Goal: Book appointment/travel/reservation

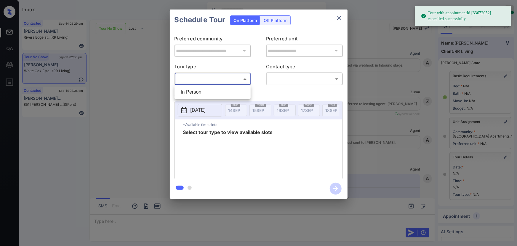
scroll to position [54, 0]
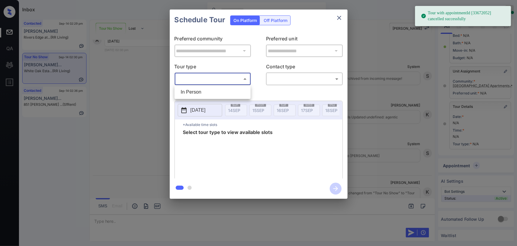
click at [205, 92] on li "In Person" at bounding box center [212, 92] width 73 height 11
type input "********"
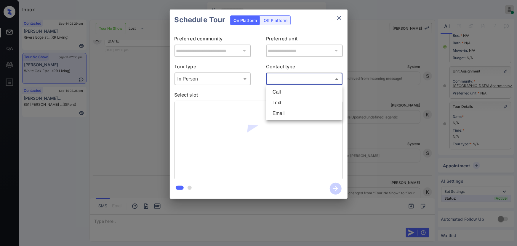
click at [303, 80] on body "Tour with appointmentId [33672052] cancelled successfully Inbox Kenneth Umali O…" at bounding box center [258, 123] width 517 height 246
click at [285, 103] on li "Text" at bounding box center [304, 102] width 73 height 11
type input "****"
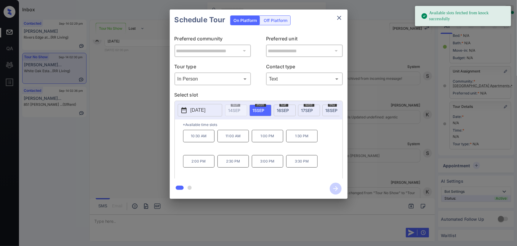
click at [314, 109] on div "wed 17 SEP" at bounding box center [309, 110] width 22 height 12
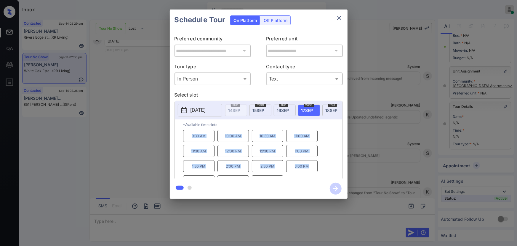
copy div "9:30 AM 10:00 AM 10:30 AM 11:00 AM 11:30 AM 12:00 PM 12:30 PM 1:00 PM 1:30 PM 2…"
drag, startPoint x: 309, startPoint y: 168, endPoint x: 190, endPoint y: 137, distance: 122.8
click at [190, 137] on div "9:30 AM 10:00 AM 10:30 AM 11:00 AM 11:30 AM 12:00 PM 12:30 PM 1:00 PM 1:30 PM 2…" at bounding box center [263, 153] width 160 height 47
click at [185, 222] on div at bounding box center [258, 123] width 517 height 246
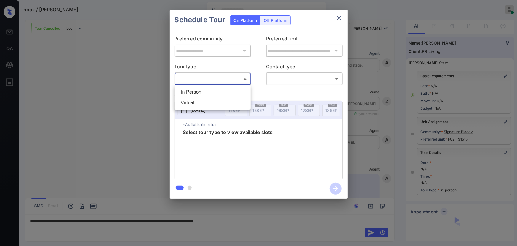
scroll to position [7465, 0]
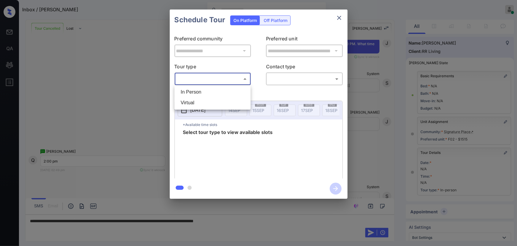
click at [190, 89] on li "In Person" at bounding box center [212, 92] width 73 height 11
type input "********"
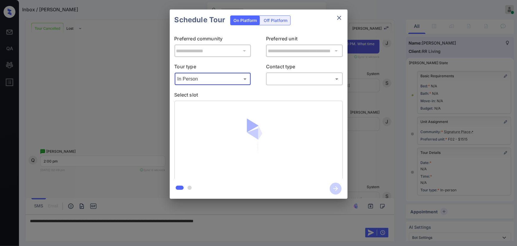
click at [296, 79] on body "Inbox / [PERSON_NAME] [PERSON_NAME] Online Set yourself offline Set yourself on…" at bounding box center [258, 123] width 517 height 246
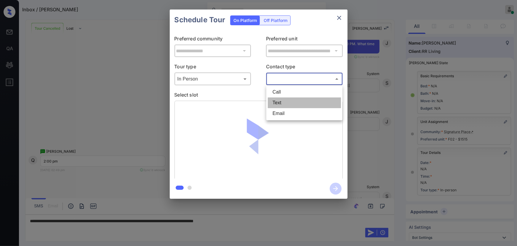
click at [281, 103] on li "Text" at bounding box center [304, 102] width 73 height 11
type input "****"
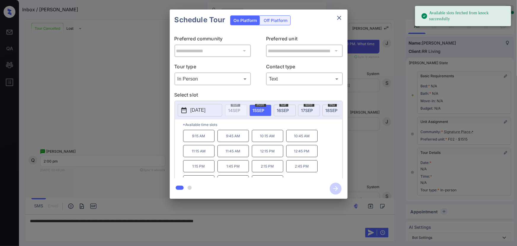
click at [205, 109] on p "[DATE]" at bounding box center [198, 109] width 15 height 7
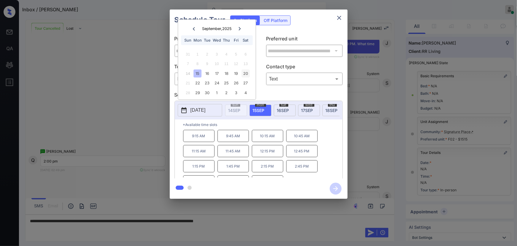
click at [246, 71] on div "20" at bounding box center [246, 73] width 8 height 8
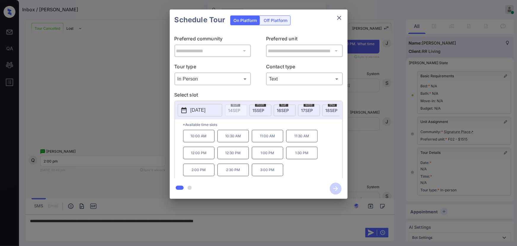
click at [203, 173] on p "2:00 PM" at bounding box center [198, 169] width 31 height 12
click at [261, 220] on div at bounding box center [258, 123] width 517 height 246
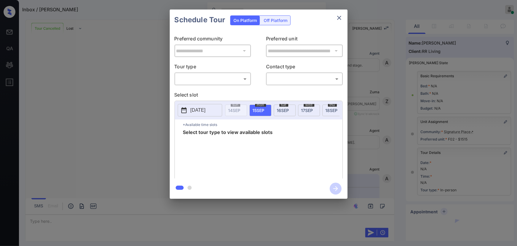
scroll to position [7465, 0]
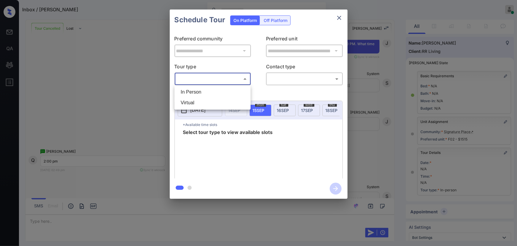
click at [190, 77] on body "Inbox / [PERSON_NAME] [PERSON_NAME] Online Set yourself offline Set yourself on…" at bounding box center [258, 123] width 517 height 246
drag, startPoint x: 188, startPoint y: 93, endPoint x: 219, endPoint y: 94, distance: 31.1
click at [190, 92] on li "In Person" at bounding box center [212, 92] width 73 height 11
type input "********"
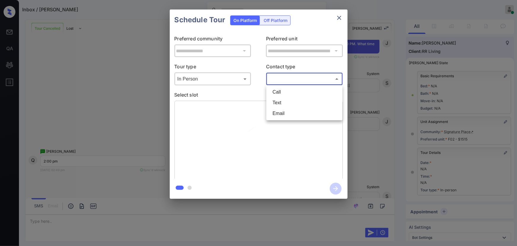
click at [295, 79] on body "Inbox / Quneisha Pierce Kenneth Umali Online Set yourself offline Set yourself …" at bounding box center [258, 123] width 517 height 246
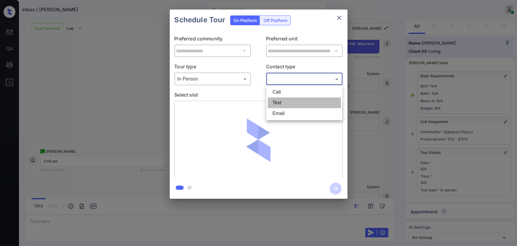
click at [280, 101] on li "Text" at bounding box center [304, 102] width 73 height 11
type input "****"
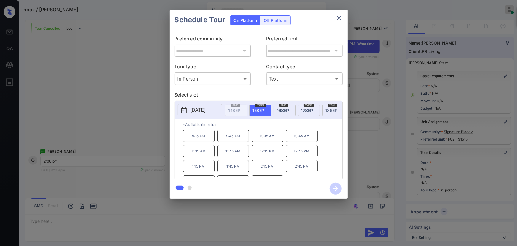
click at [194, 110] on p "[DATE]" at bounding box center [198, 109] width 15 height 7
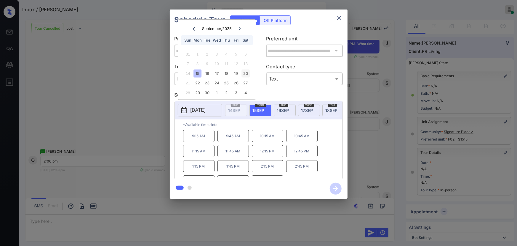
click at [246, 72] on div "20" at bounding box center [246, 73] width 8 height 8
click at [204, 172] on p "2:00 PM" at bounding box center [198, 169] width 31 height 12
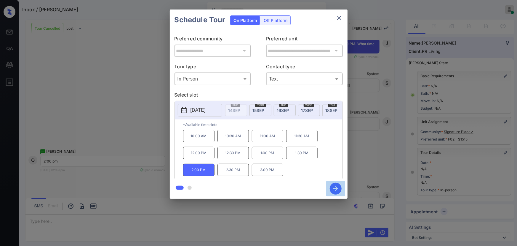
click at [337, 188] on icon "button" at bounding box center [336, 188] width 5 height 5
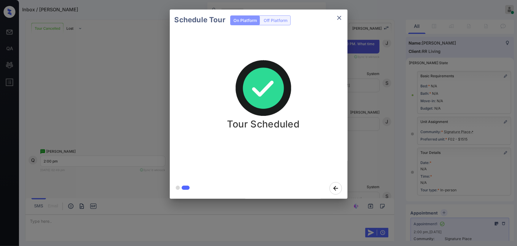
click at [338, 17] on icon "close" at bounding box center [339, 17] width 7 height 7
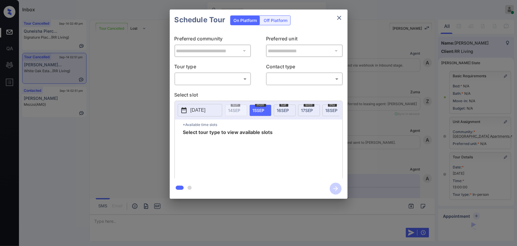
scroll to position [3148, 0]
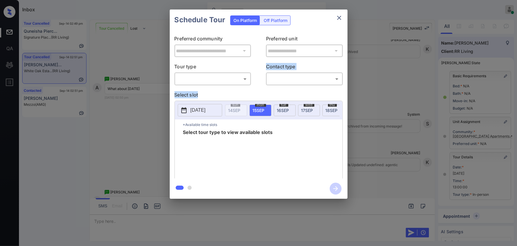
click at [224, 84] on div "**********" at bounding box center [259, 104] width 178 height 148
click at [224, 80] on body "Inbox Kenneth Umali Online Set yourself offline Set yourself on break Profile S…" at bounding box center [258, 123] width 517 height 246
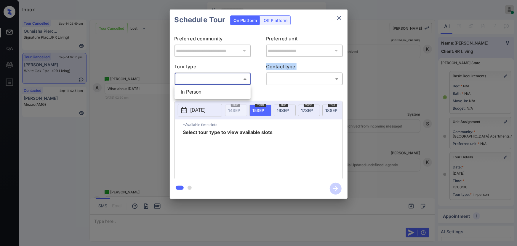
click at [212, 95] on li "In Person" at bounding box center [212, 92] width 73 height 11
type input "********"
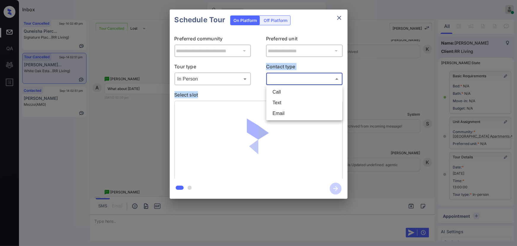
click at [287, 77] on body "Inbox Kenneth Umali Online Set yourself offline Set yourself on break Profile S…" at bounding box center [258, 123] width 517 height 246
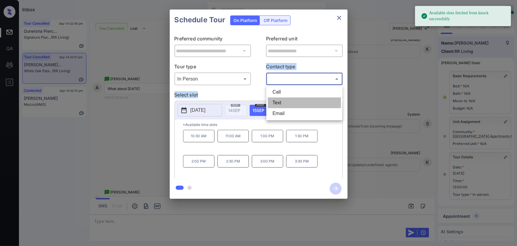
click at [279, 103] on li "Text" at bounding box center [304, 102] width 73 height 11
type input "****"
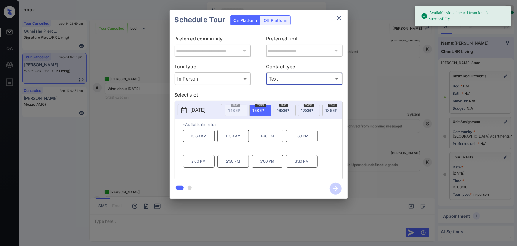
click at [259, 108] on span "15 SEP" at bounding box center [259, 110] width 12 height 5
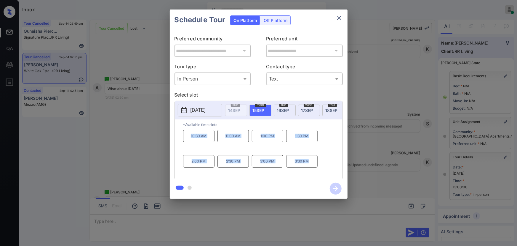
copy div "10:30 AM 11:00 AM 1:00 PM 1:30 PM 2:00 PM 2:30 PM 3:00 PM 3:30 PM"
drag, startPoint x: 304, startPoint y: 163, endPoint x: 184, endPoint y: 139, distance: 122.4
click at [189, 136] on div "10:30 AM 11:00 AM 1:00 PM 1:30 PM 2:00 PM 2:30 PM 3:00 PM 3:30 PM" at bounding box center [263, 153] width 160 height 47
click at [160, 215] on div at bounding box center [258, 123] width 517 height 246
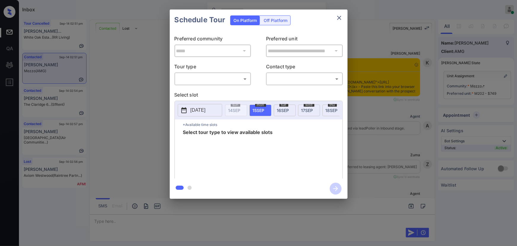
scroll to position [431, 0]
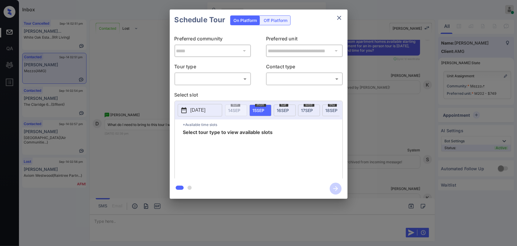
click at [207, 79] on body "Inbox Kenneth Umali Online Set yourself offline Set yourself on break Profile S…" at bounding box center [258, 123] width 517 height 246
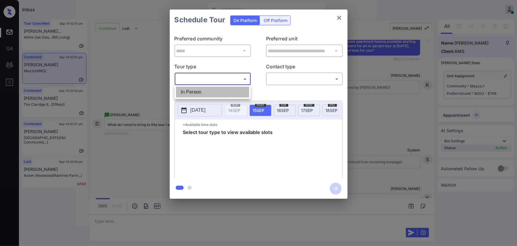
drag, startPoint x: 199, startPoint y: 90, endPoint x: 238, endPoint y: 90, distance: 38.8
click at [200, 90] on li "In Person" at bounding box center [212, 92] width 73 height 11
type input "********"
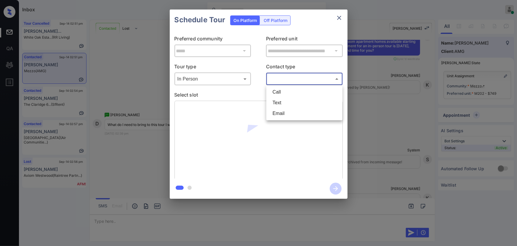
click at [287, 77] on body "Inbox Kenneth Umali Online Set yourself offline Set yourself on break Profile S…" at bounding box center [258, 123] width 517 height 246
click at [281, 102] on li "Text" at bounding box center [304, 102] width 73 height 11
type input "****"
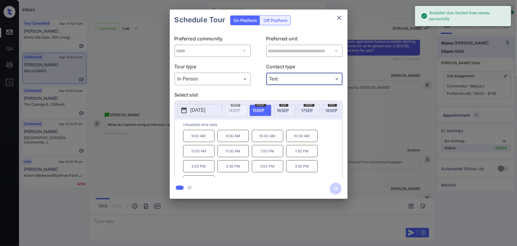
click at [205, 107] on p "[DATE]" at bounding box center [198, 109] width 15 height 7
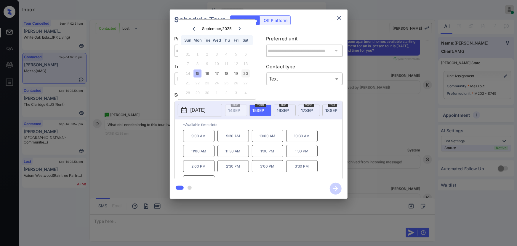
click at [245, 72] on div "20" at bounding box center [246, 73] width 8 height 8
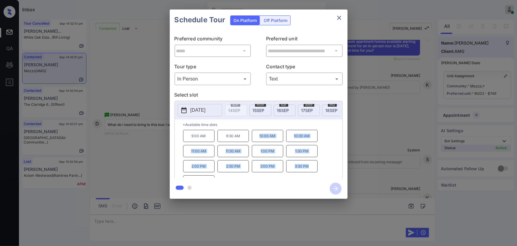
copy div "10:00 AM 10:30 AM 11:00 AM 11:30 AM 1:00 PM 1:30 PM 2:00 PM 2:30 PM 3:00 PM 3:3…"
drag, startPoint x: 312, startPoint y: 169, endPoint x: 248, endPoint y: 137, distance: 70.8
click at [248, 137] on div "9:00 AM 9:30 AM 10:00 AM 10:30 AM 11:00 AM 11:30 AM 1:00 PM 1:30 PM 2:00 PM 2:3…" at bounding box center [263, 153] width 160 height 47
click at [195, 218] on div at bounding box center [258, 123] width 517 height 246
